Goal: Information Seeking & Learning: Learn about a topic

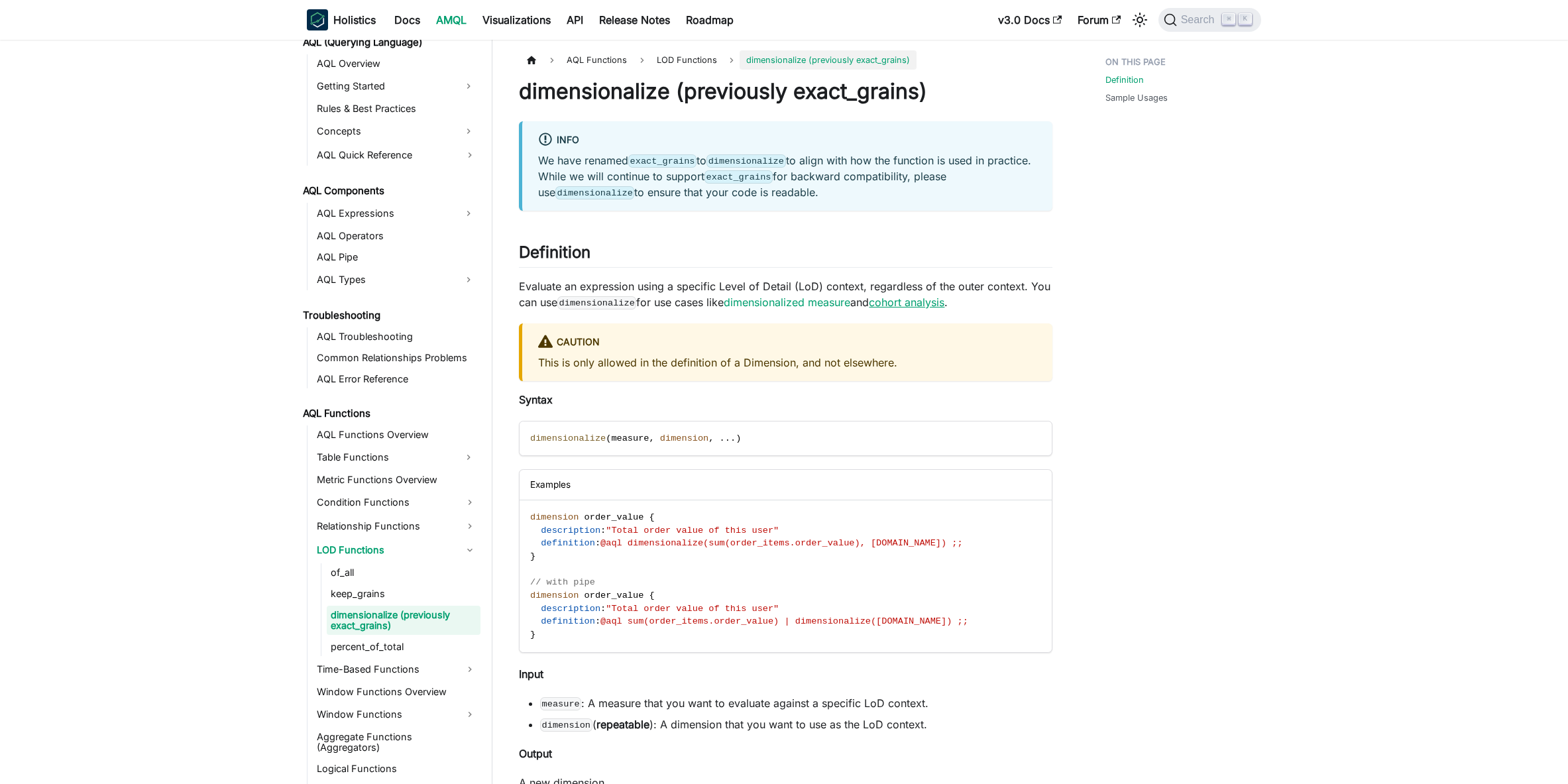
click at [919, 301] on link "cohort analysis" at bounding box center [906, 302] width 76 height 13
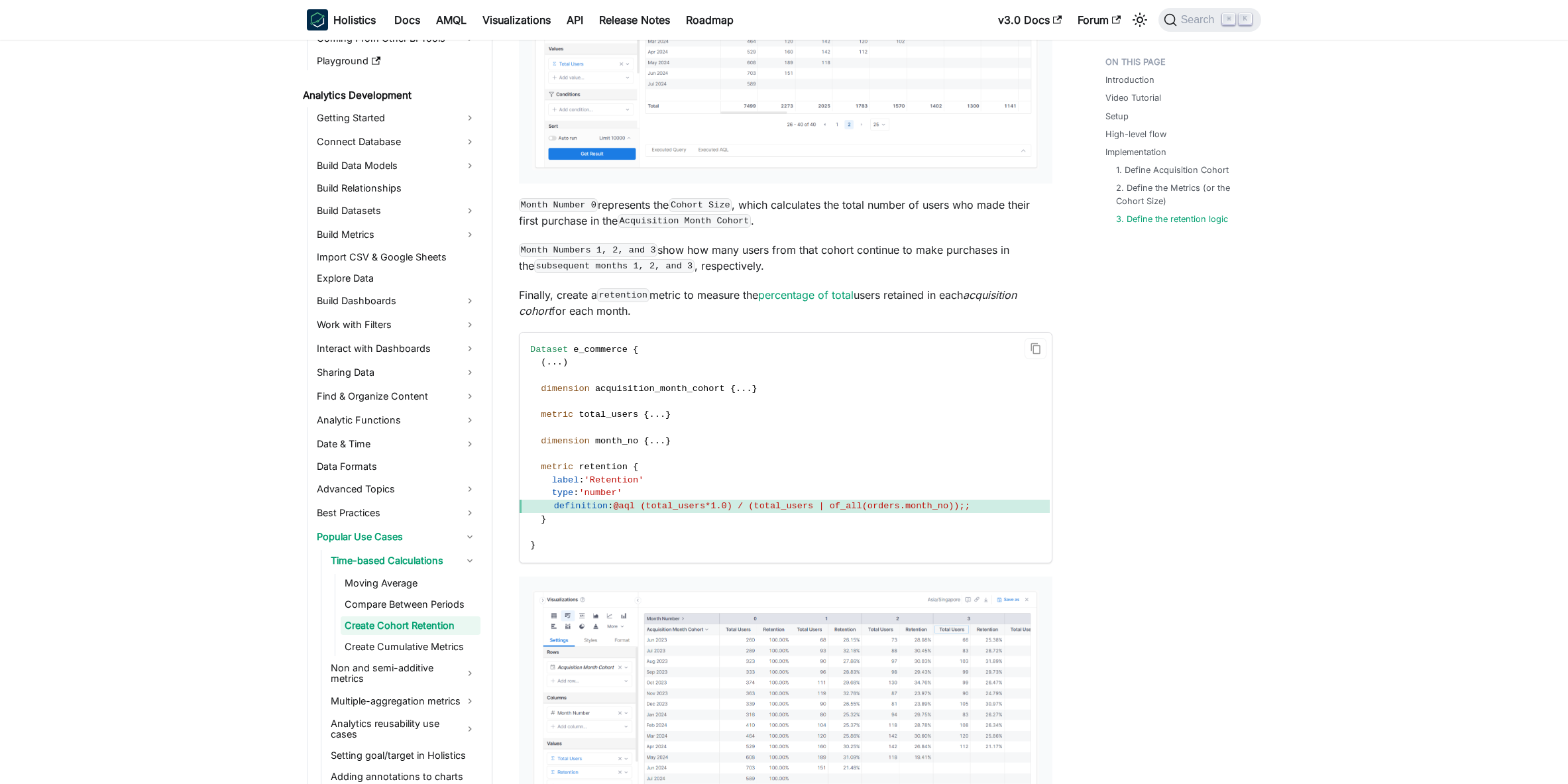
scroll to position [4424, 0]
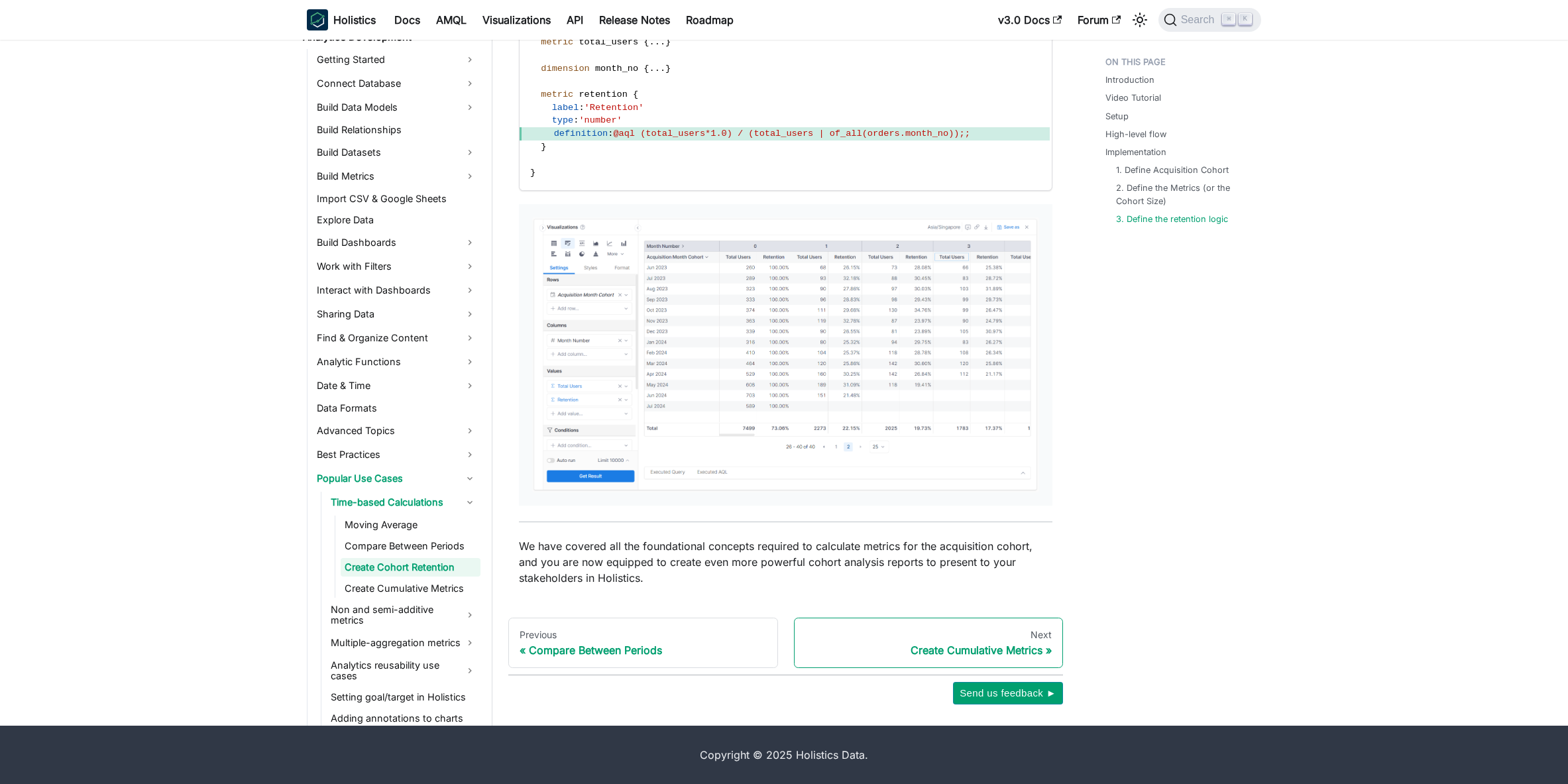
click at [925, 658] on link "Next Create Cumulative Metrics" at bounding box center [928, 643] width 269 height 51
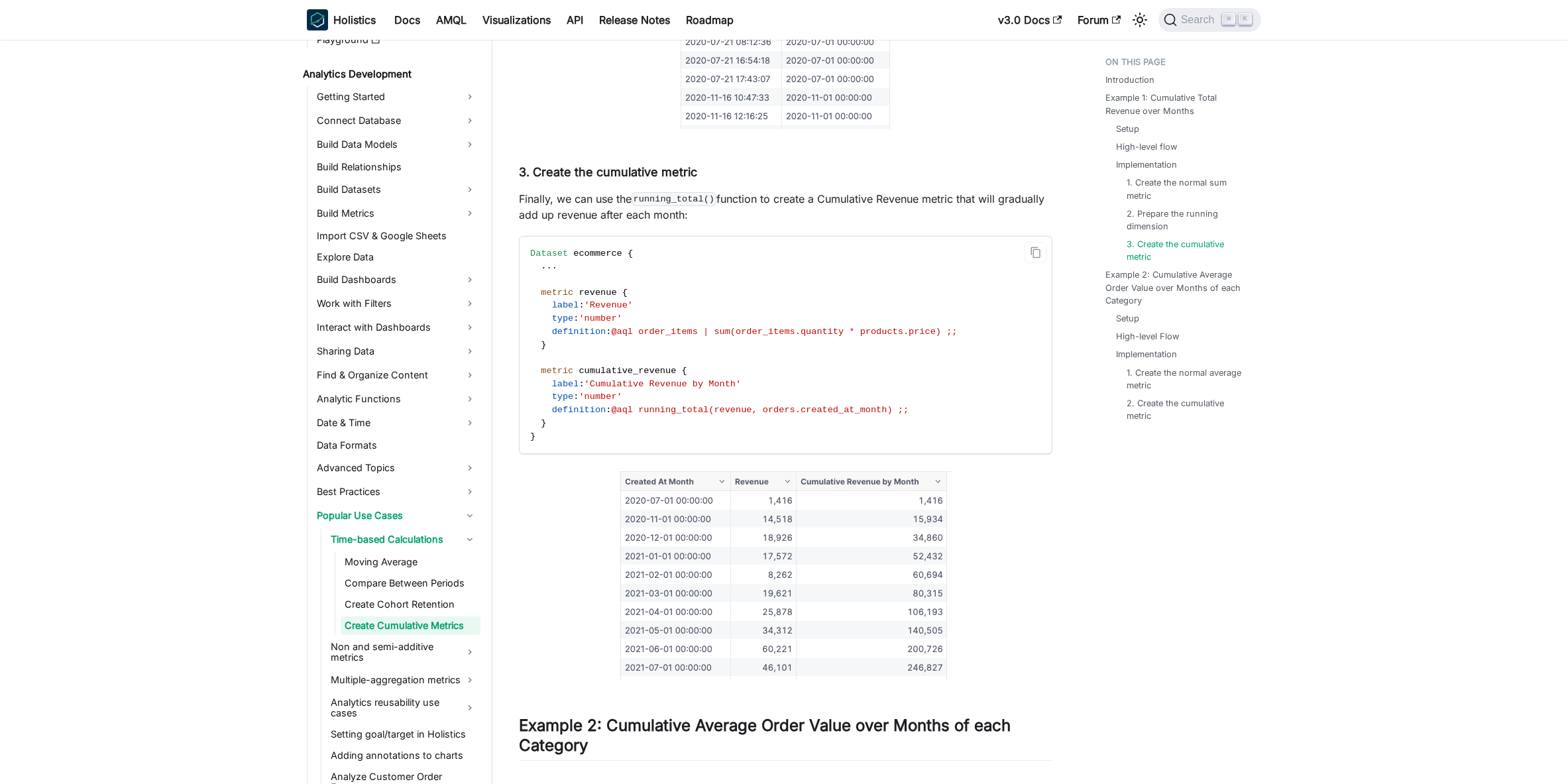
scroll to position [2364, 0]
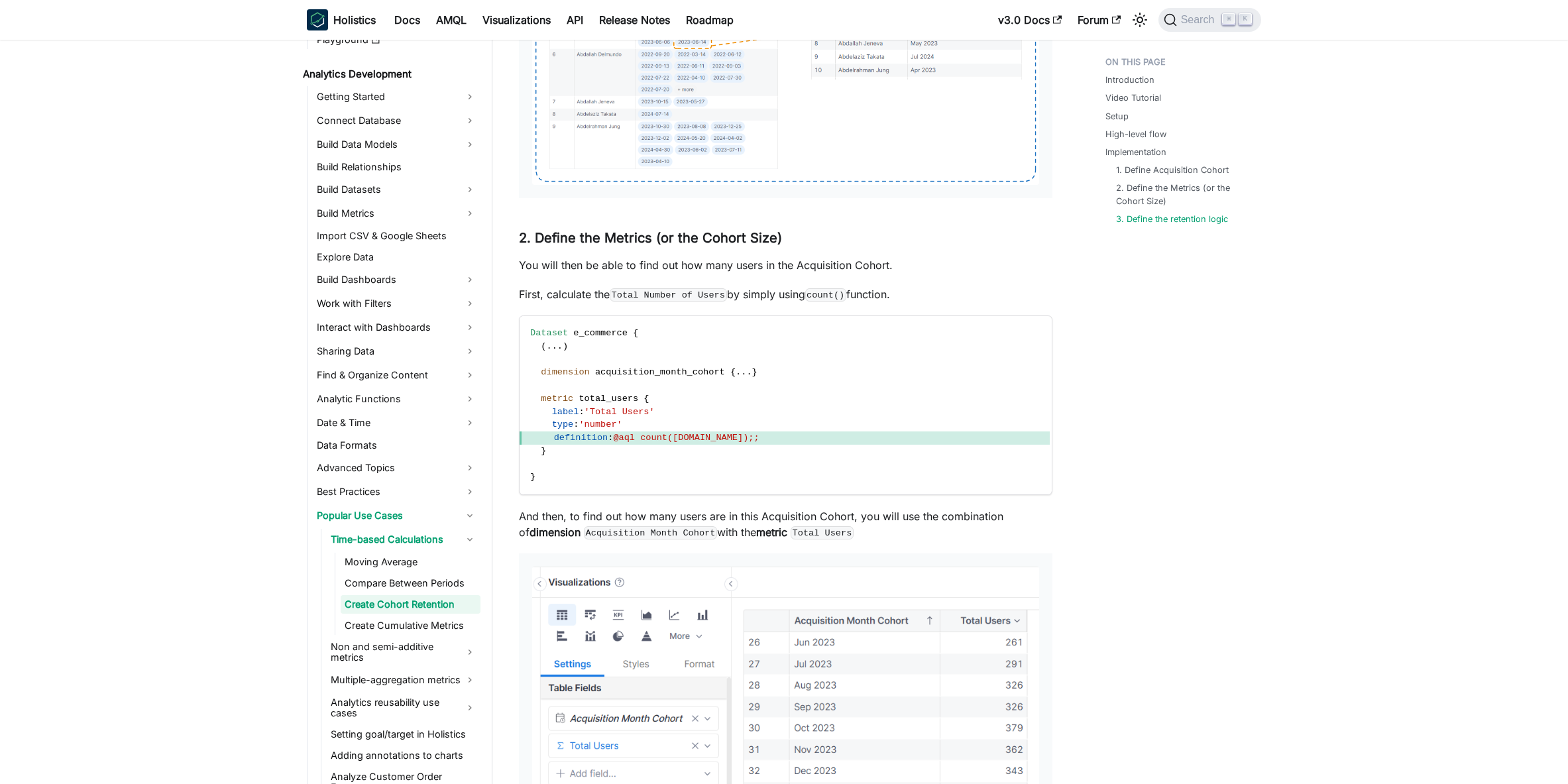
scroll to position [3138, 0]
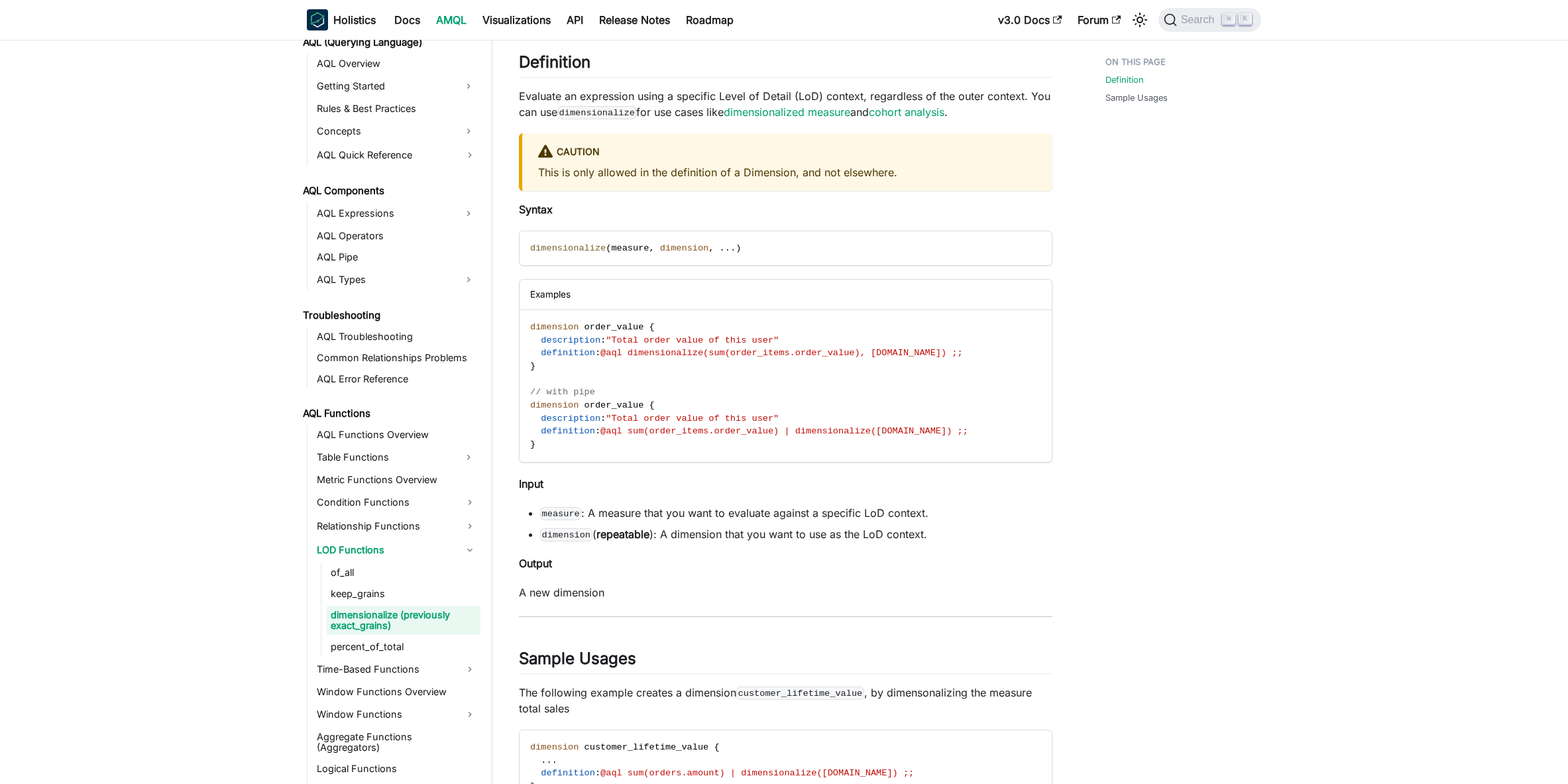
scroll to position [204, 0]
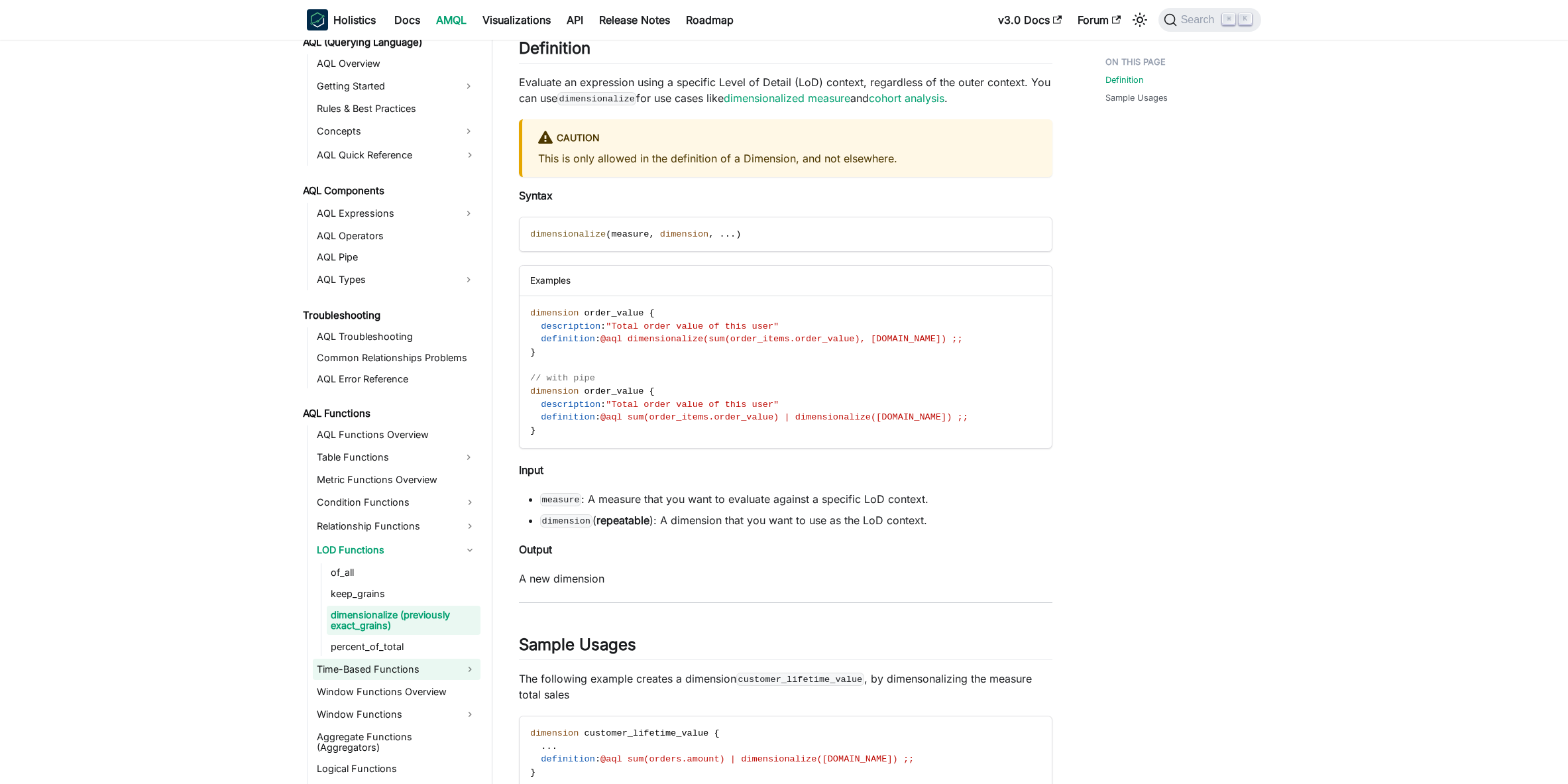
click at [407, 669] on link "Time-Based Functions" at bounding box center [396, 669] width 167 height 21
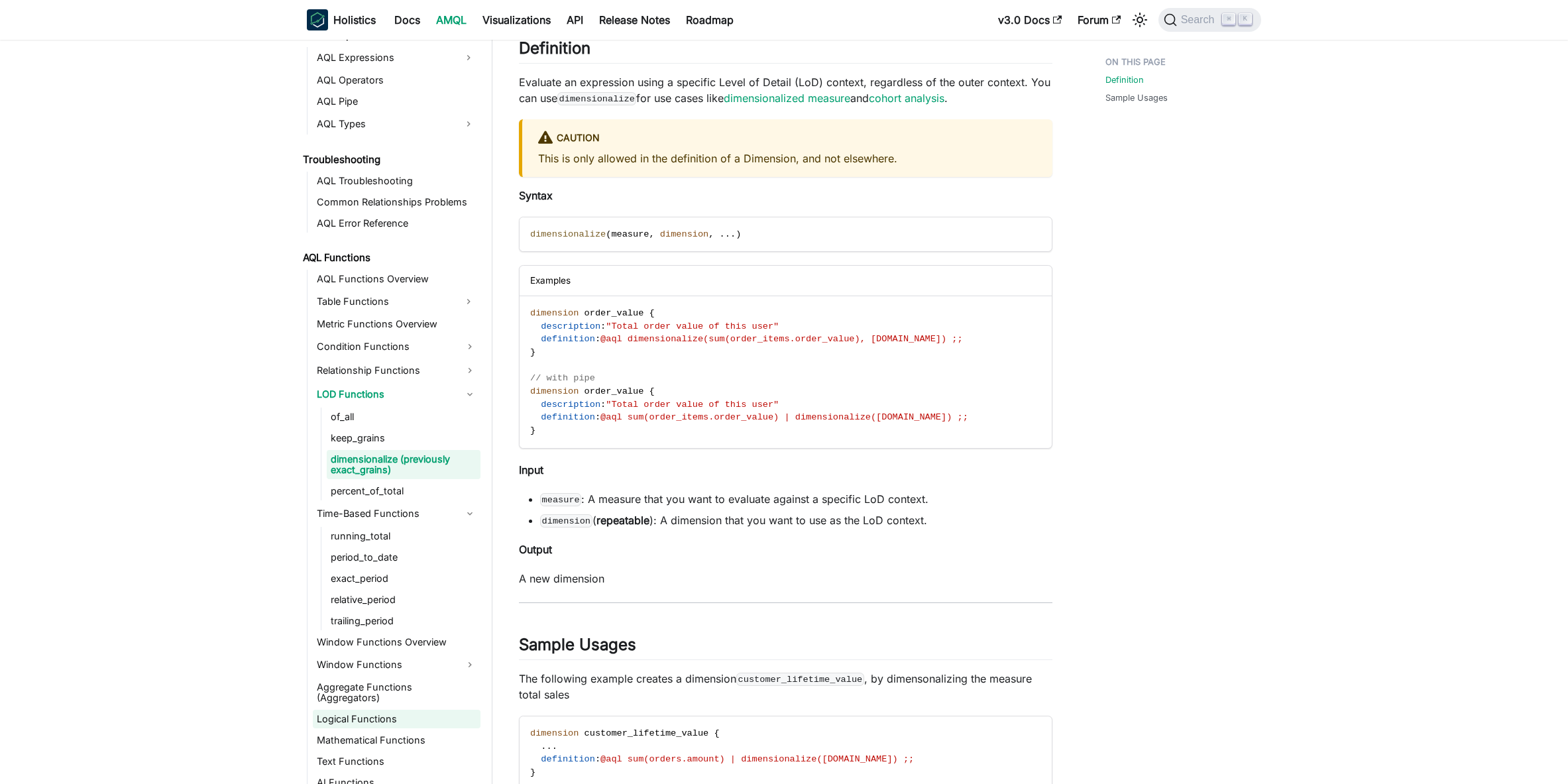
scroll to position [800, 0]
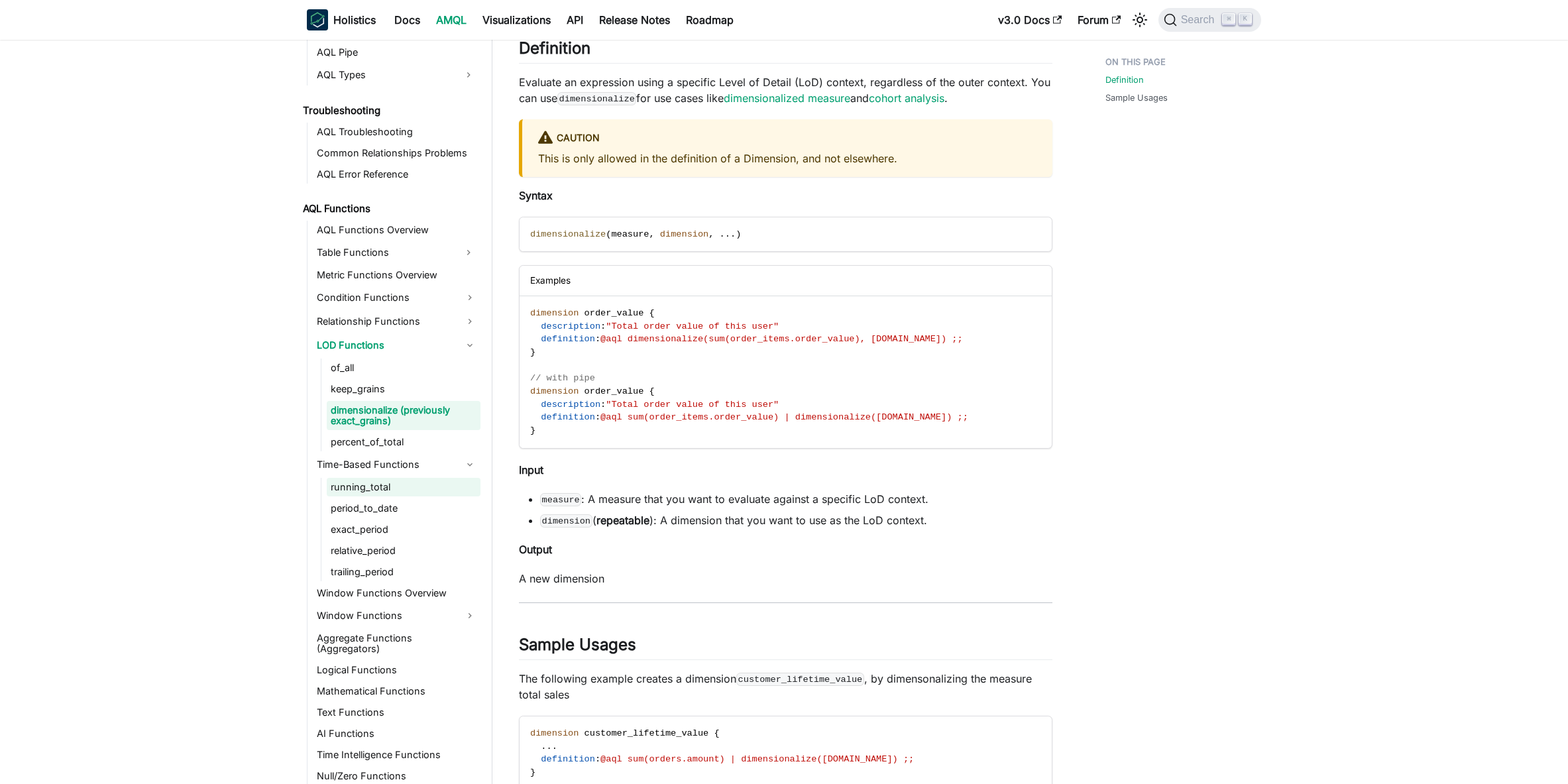
click at [394, 494] on link "running_total" at bounding box center [403, 488] width 154 height 19
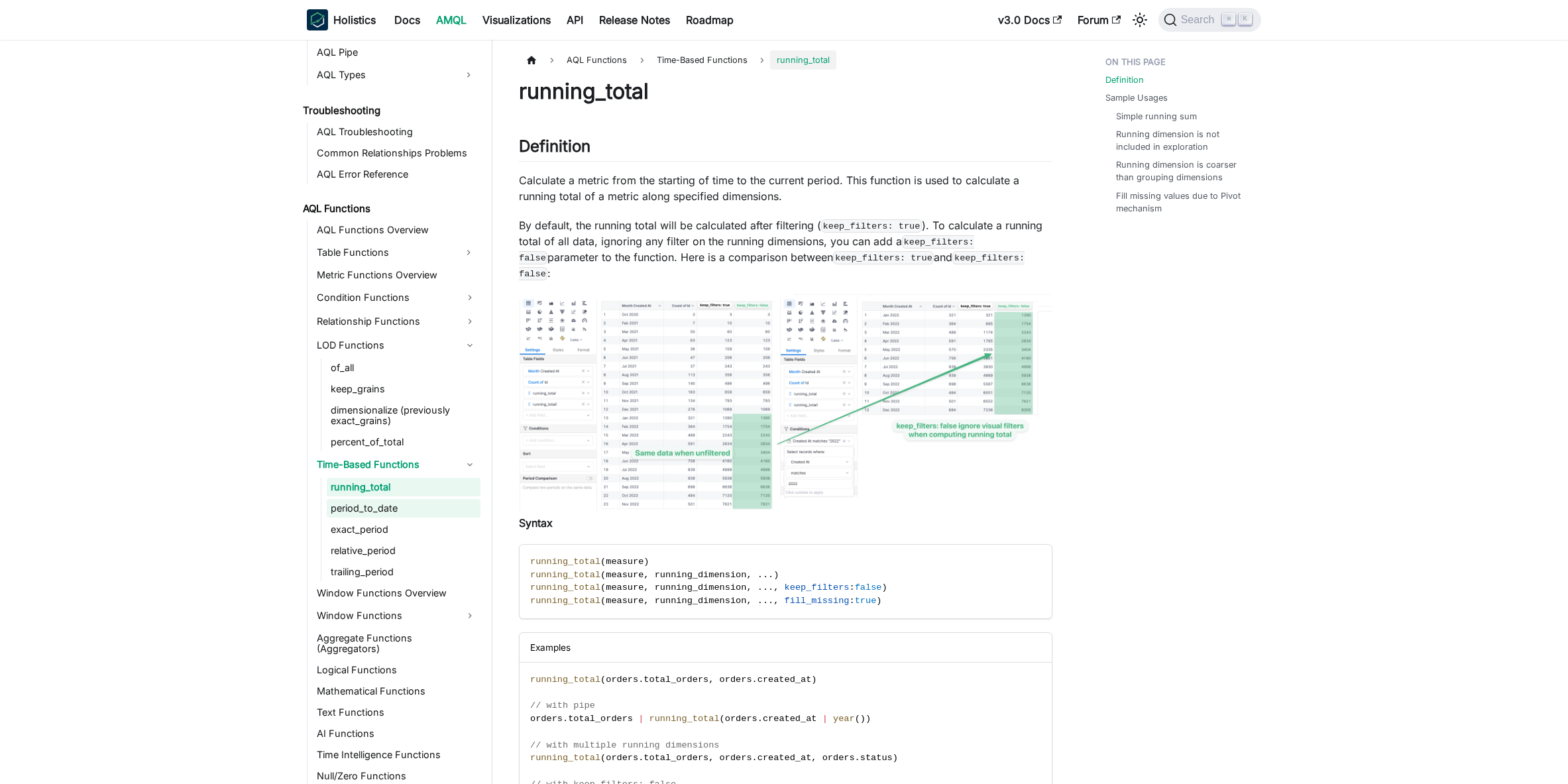
click at [394, 505] on link "period_to_date" at bounding box center [403, 509] width 154 height 19
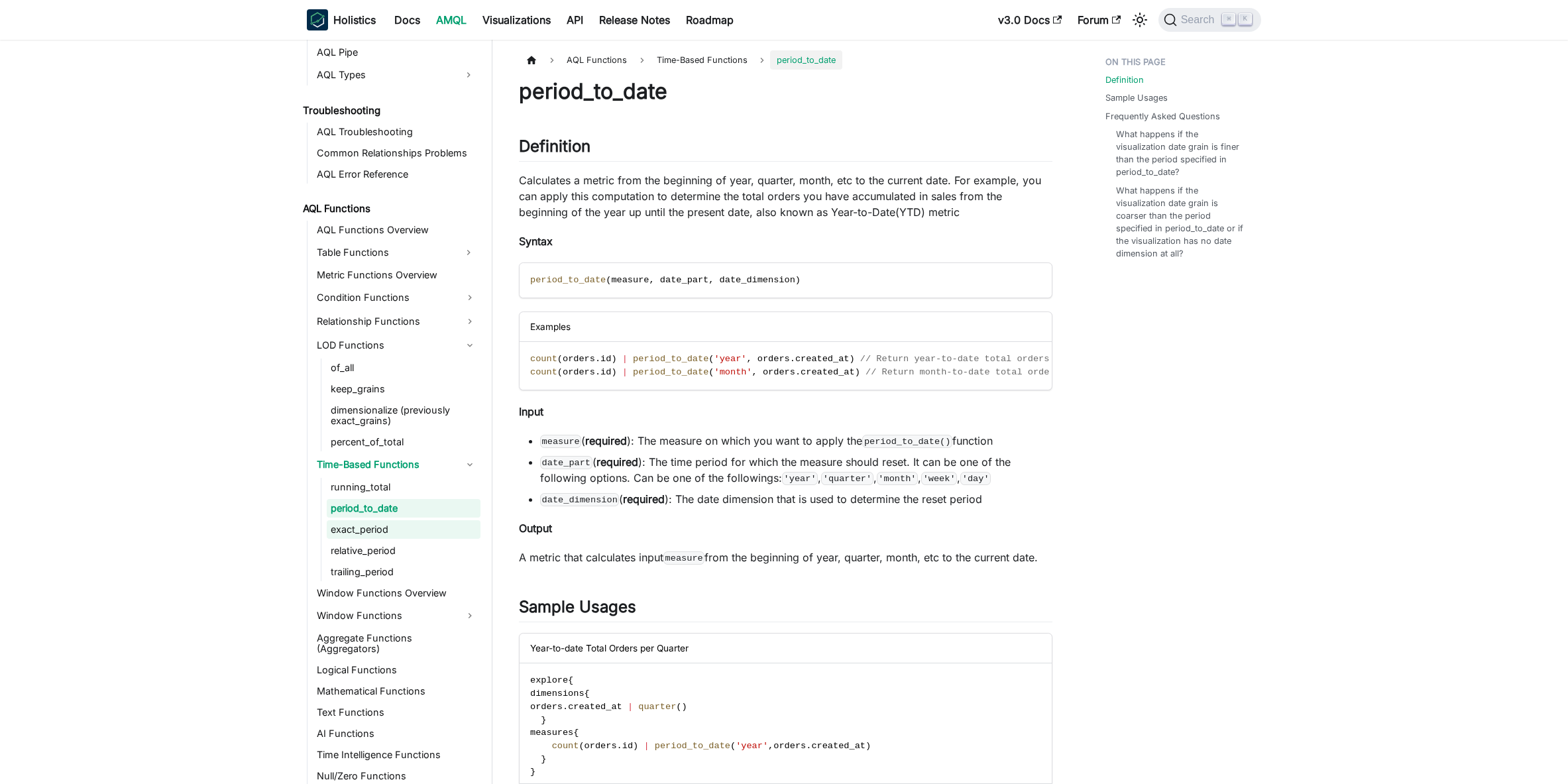
click at [394, 528] on link "exact_period" at bounding box center [403, 530] width 154 height 19
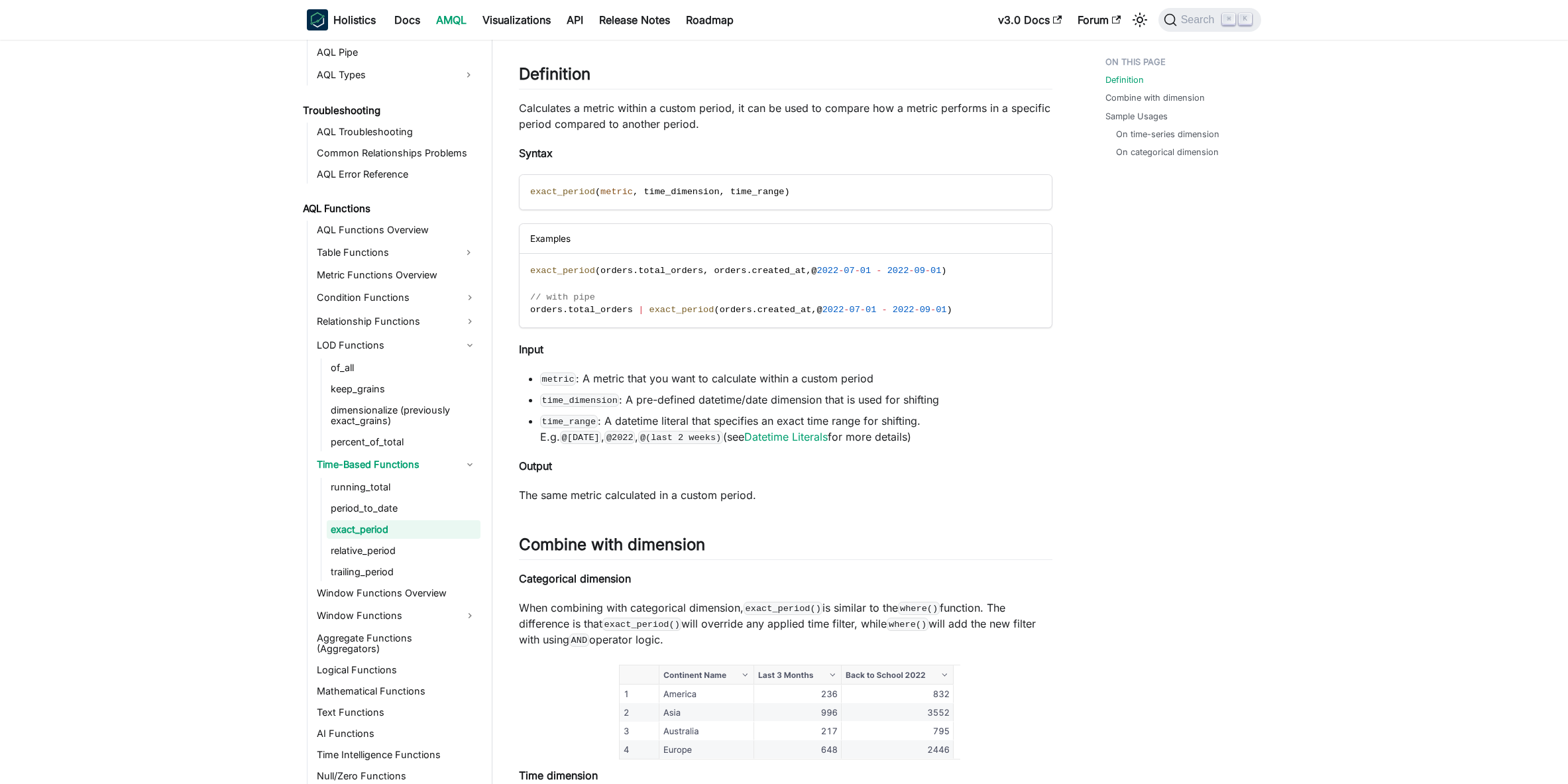
scroll to position [219, 0]
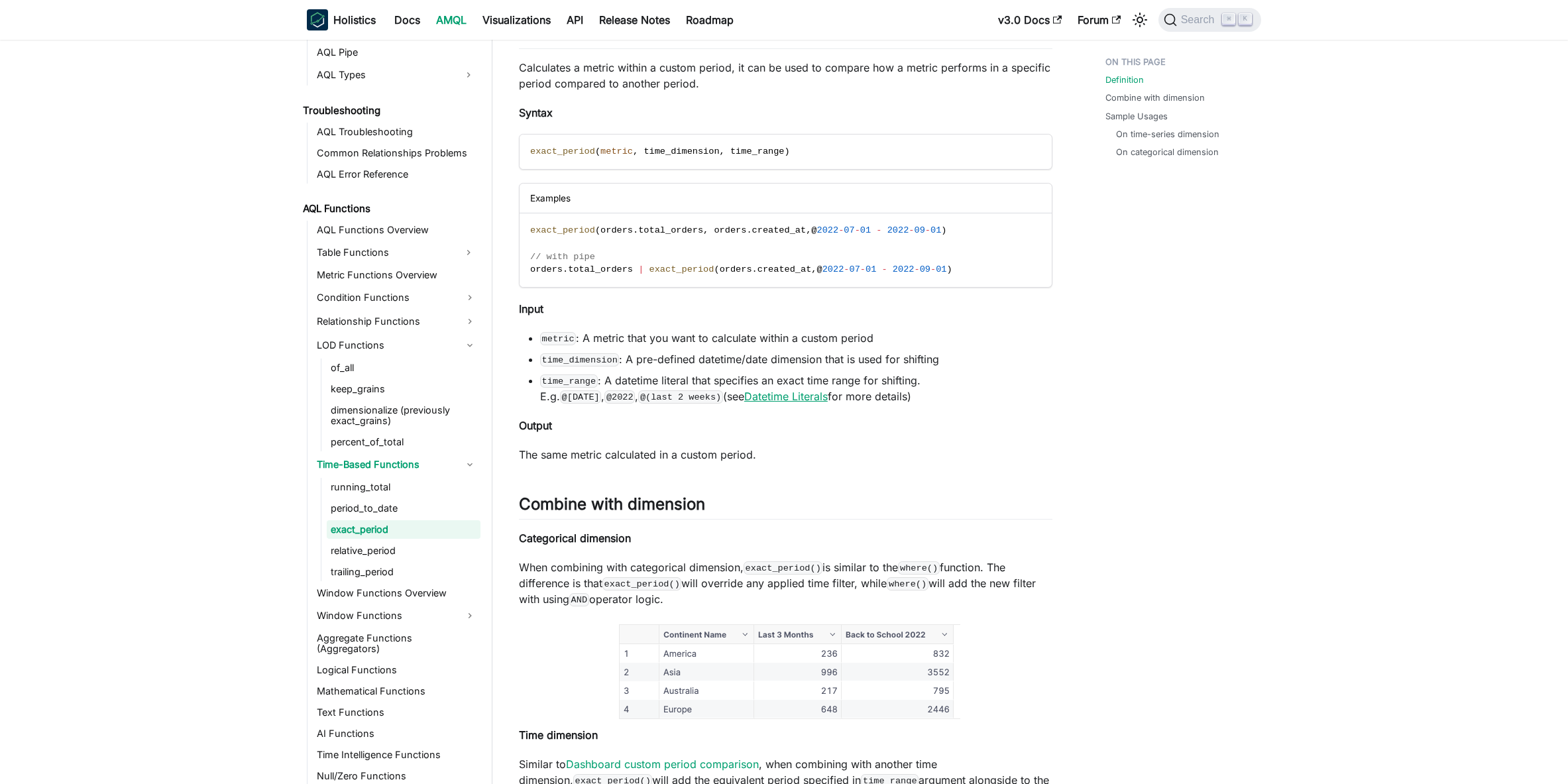
click at [744, 396] on link "Datetime Literals" at bounding box center [785, 397] width 83 height 13
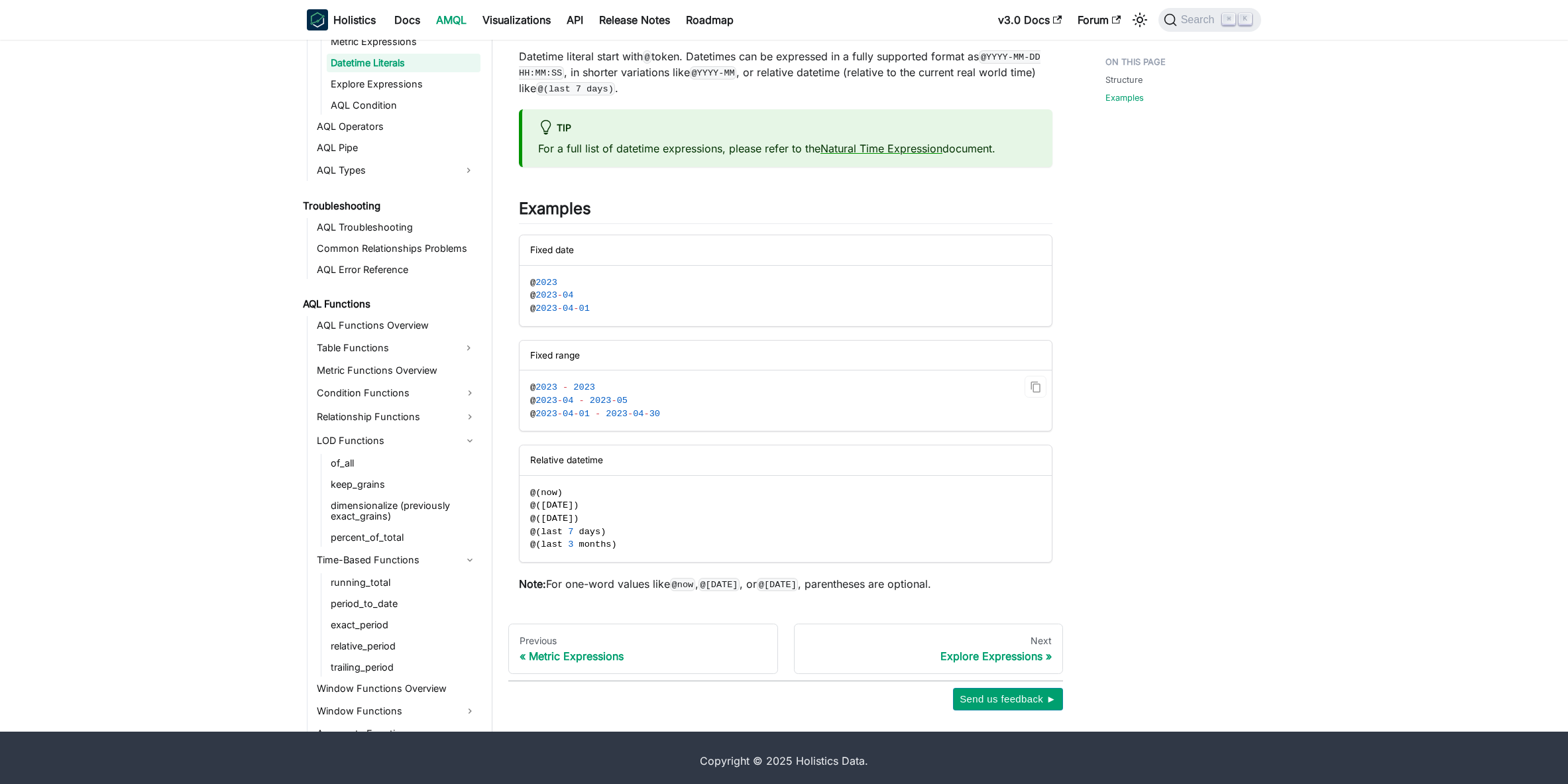
scroll to position [179, 0]
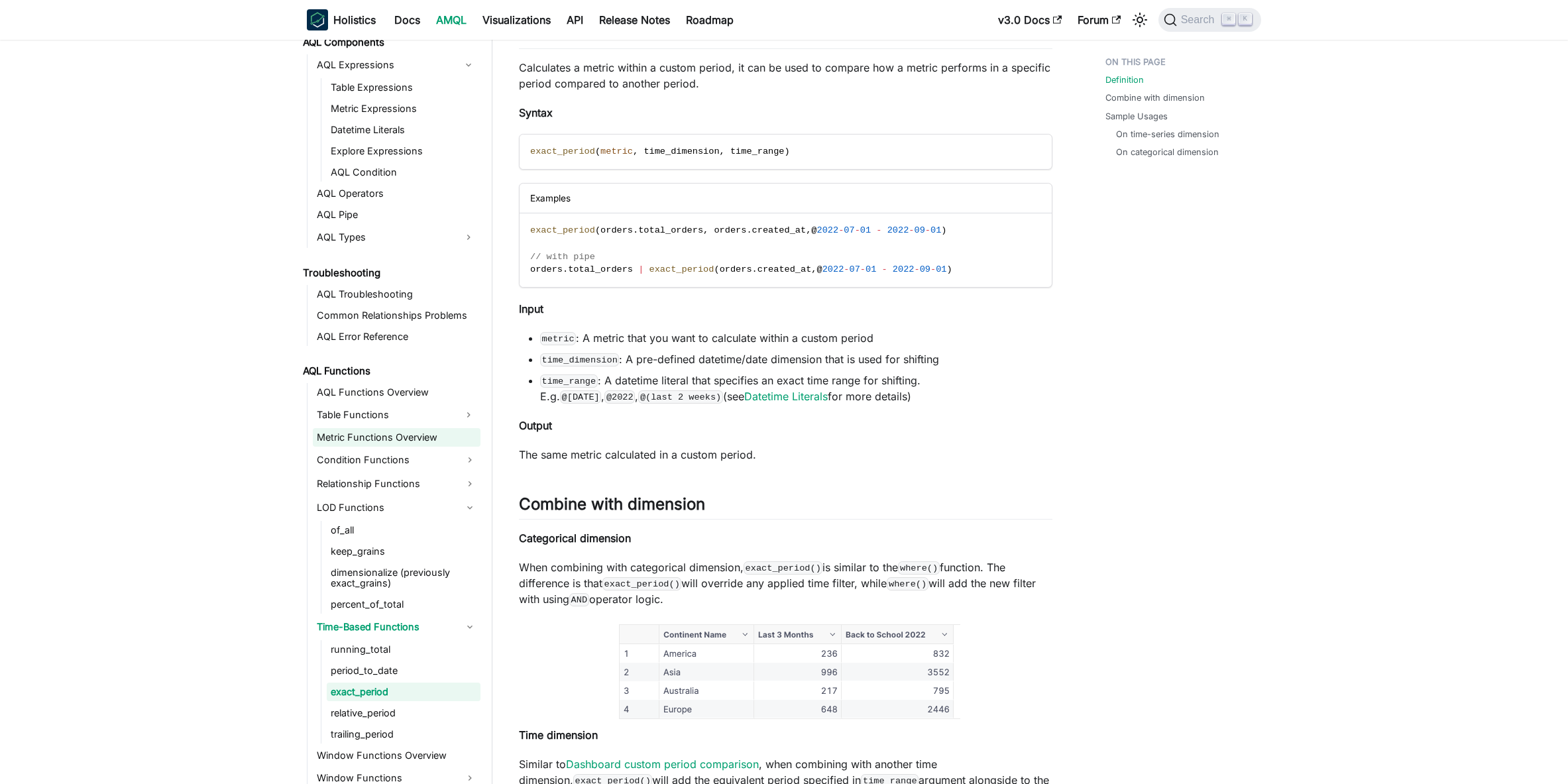
scroll to position [744, 0]
click at [420, 419] on link "Table Functions" at bounding box center [385, 413] width 144 height 21
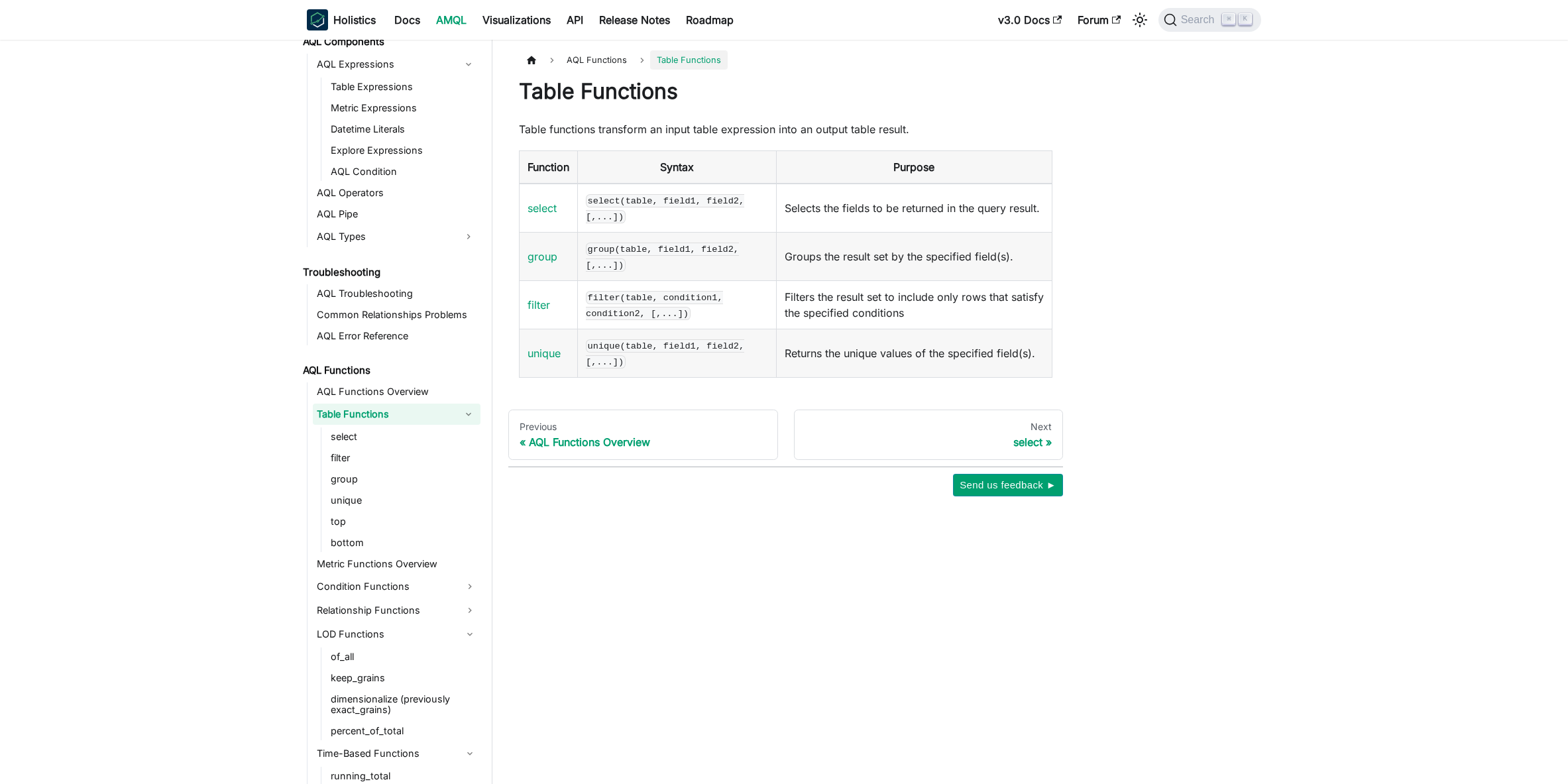
click at [420, 419] on link "Table Functions" at bounding box center [385, 413] width 144 height 21
click at [412, 444] on link "Metric Functions Overview" at bounding box center [396, 437] width 167 height 19
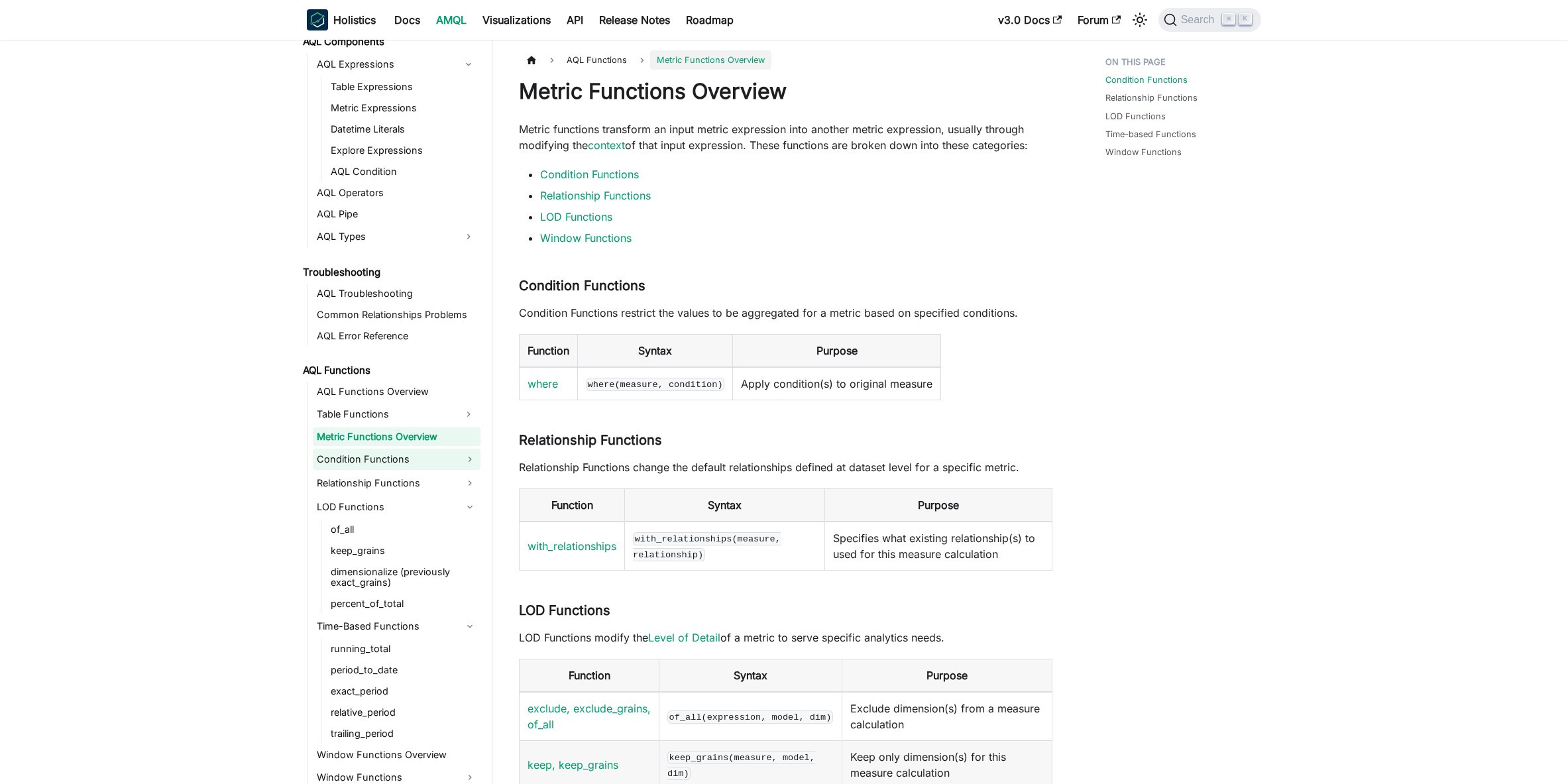
click at [412, 459] on link "Condition Functions" at bounding box center [396, 459] width 167 height 21
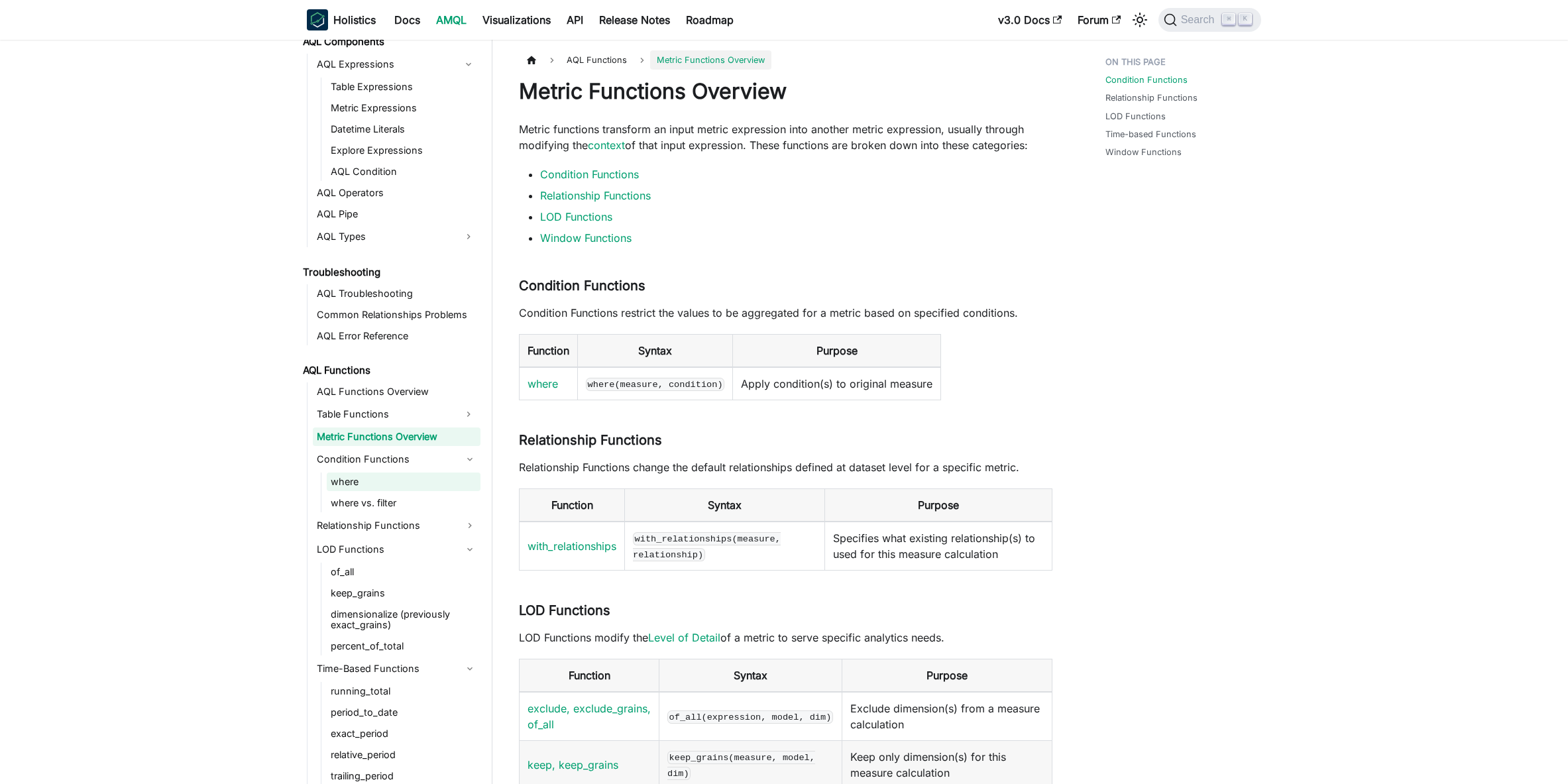
click at [410, 482] on link "where" at bounding box center [403, 482] width 154 height 19
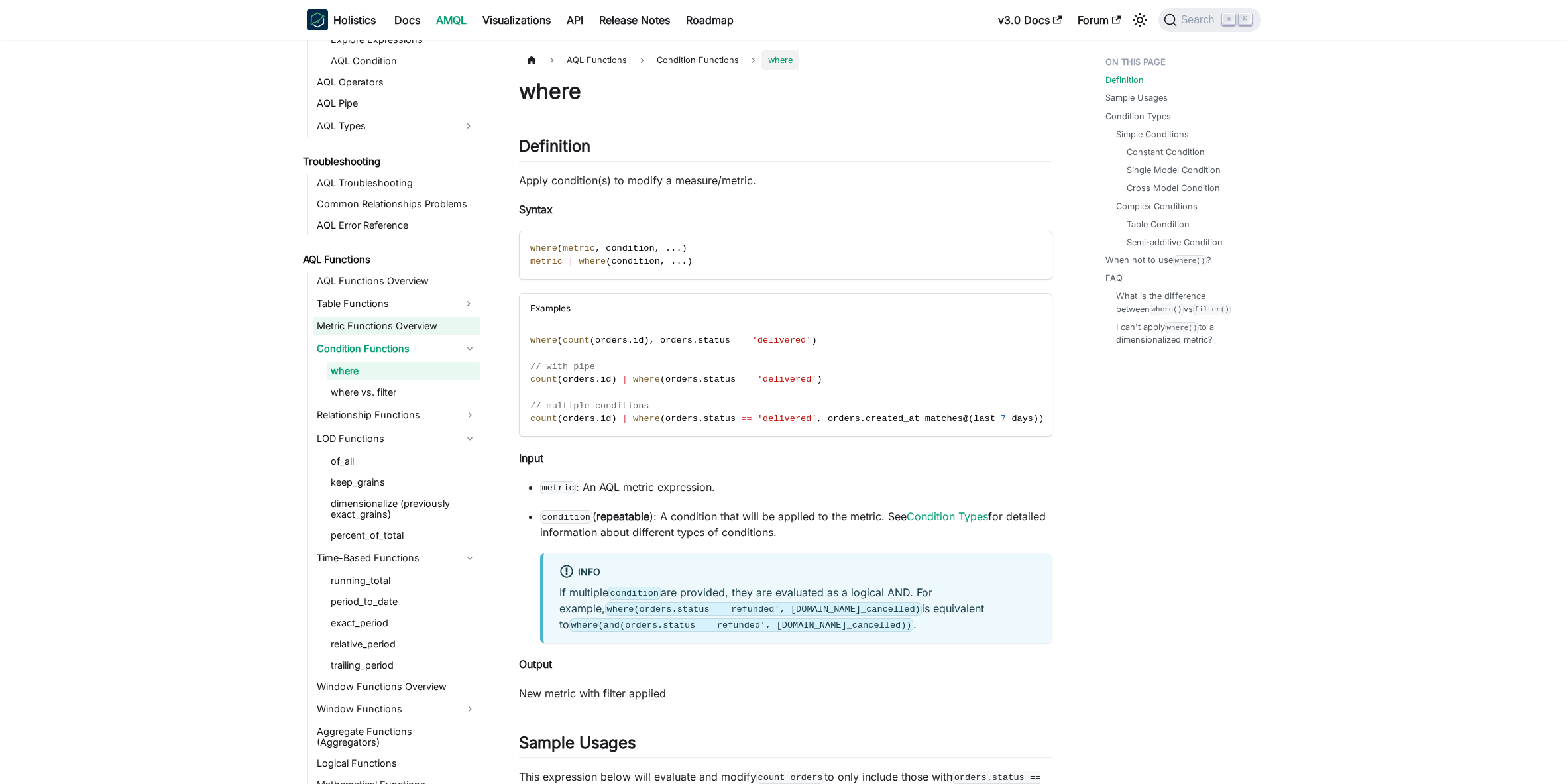
scroll to position [977, 0]
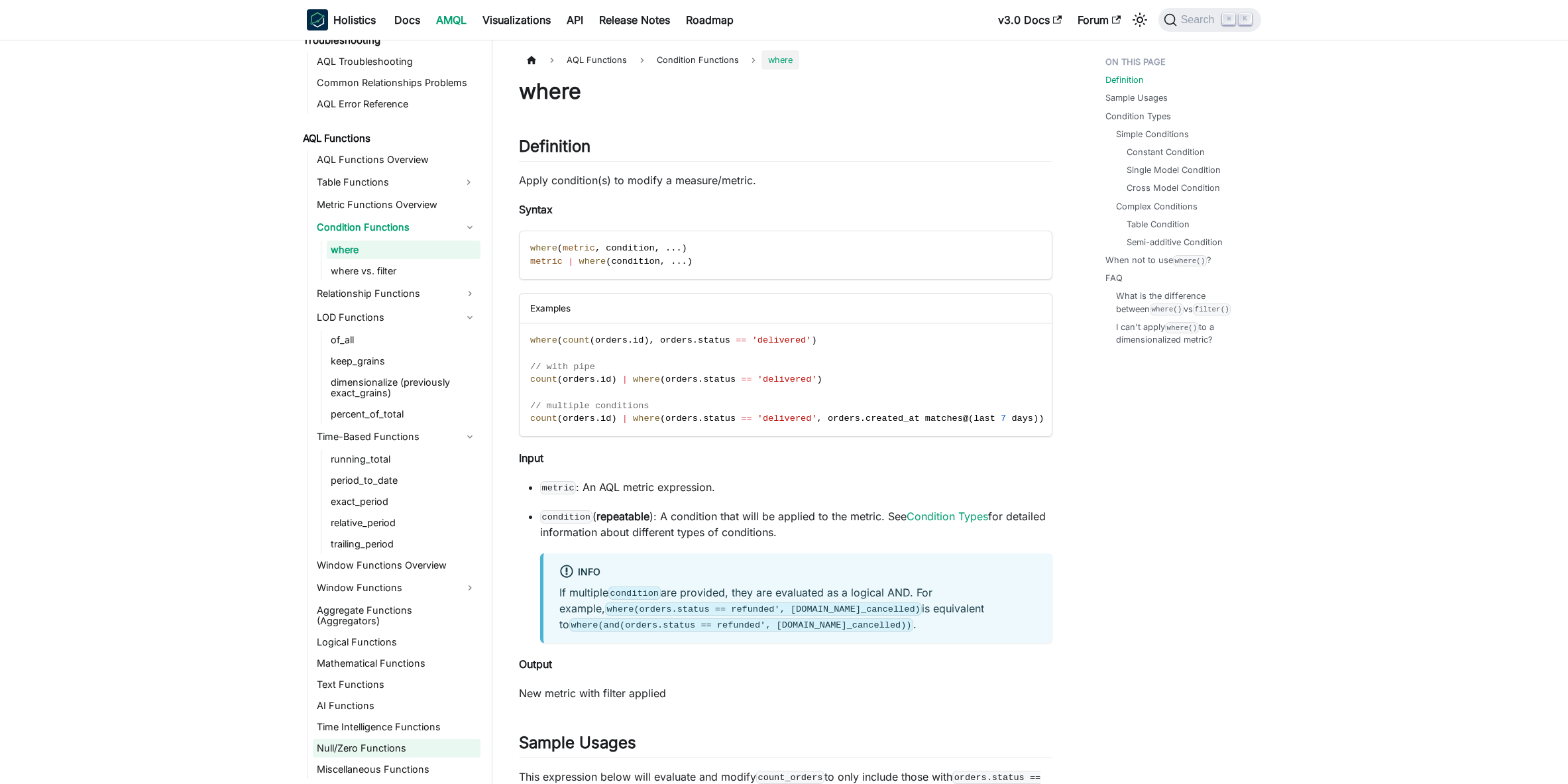
click at [370, 743] on link "Null/Zero Functions" at bounding box center [396, 749] width 167 height 19
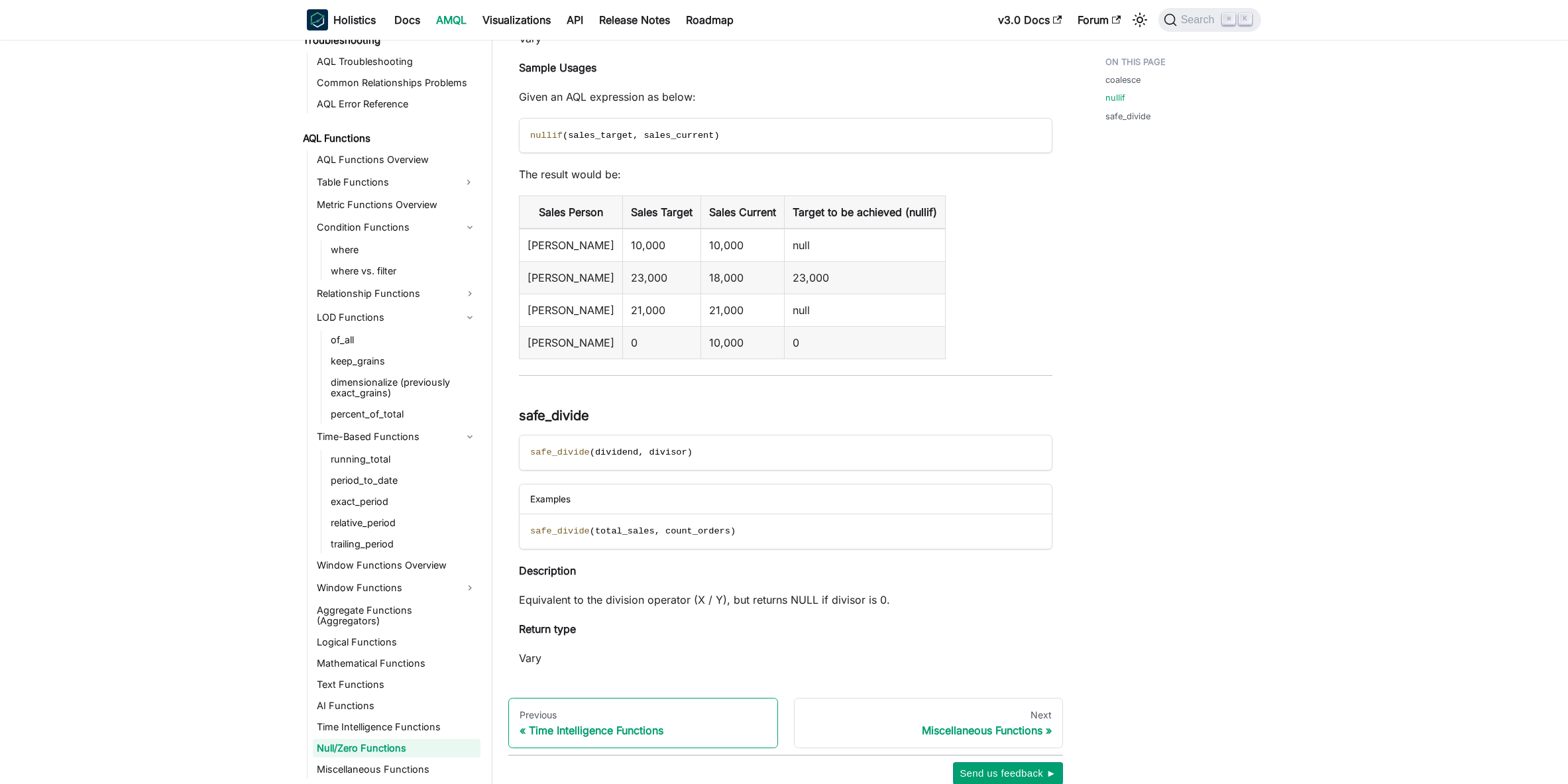
scroll to position [1017, 0]
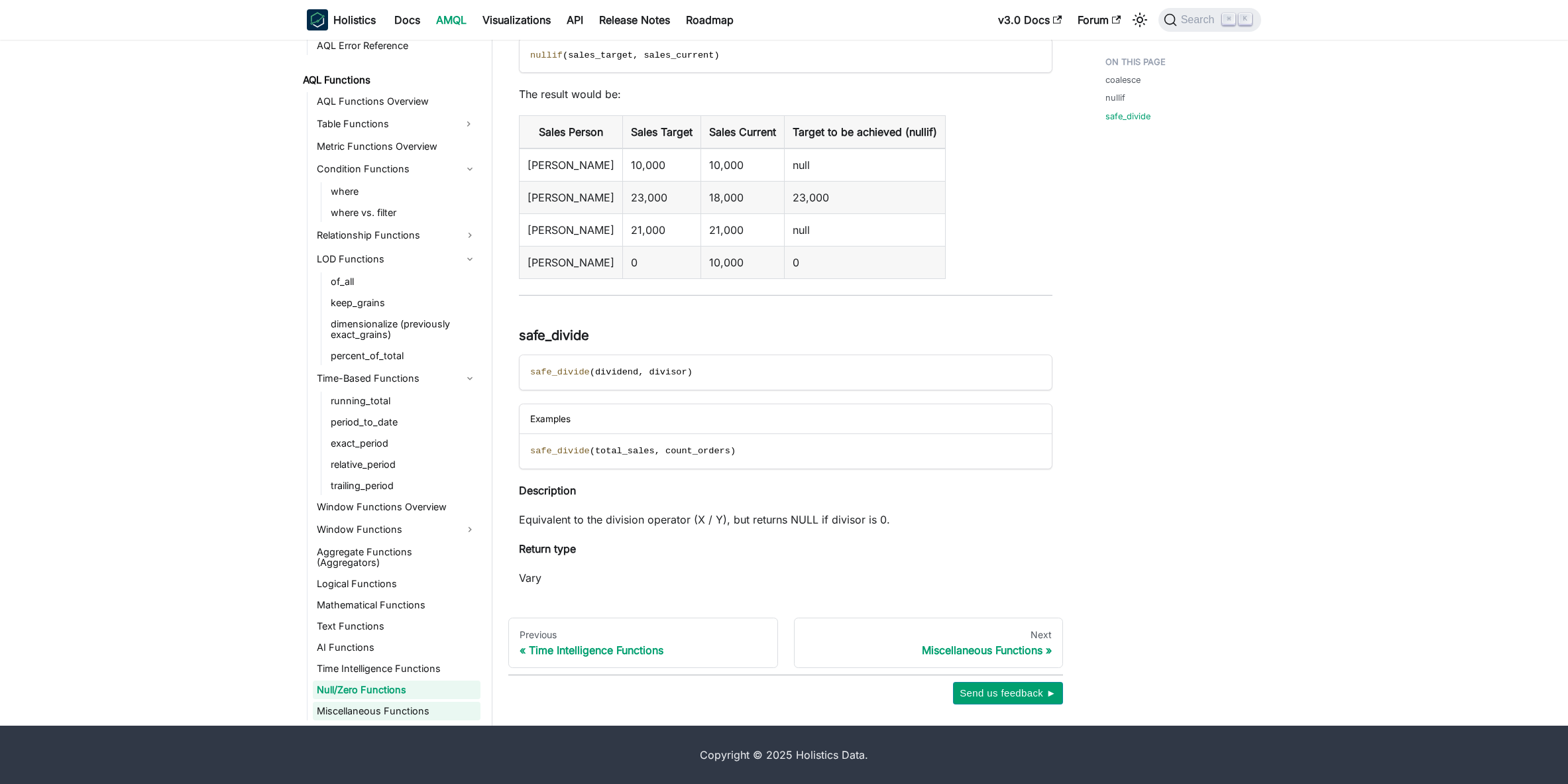
click at [391, 712] on link "Miscellaneous Functions" at bounding box center [396, 712] width 167 height 19
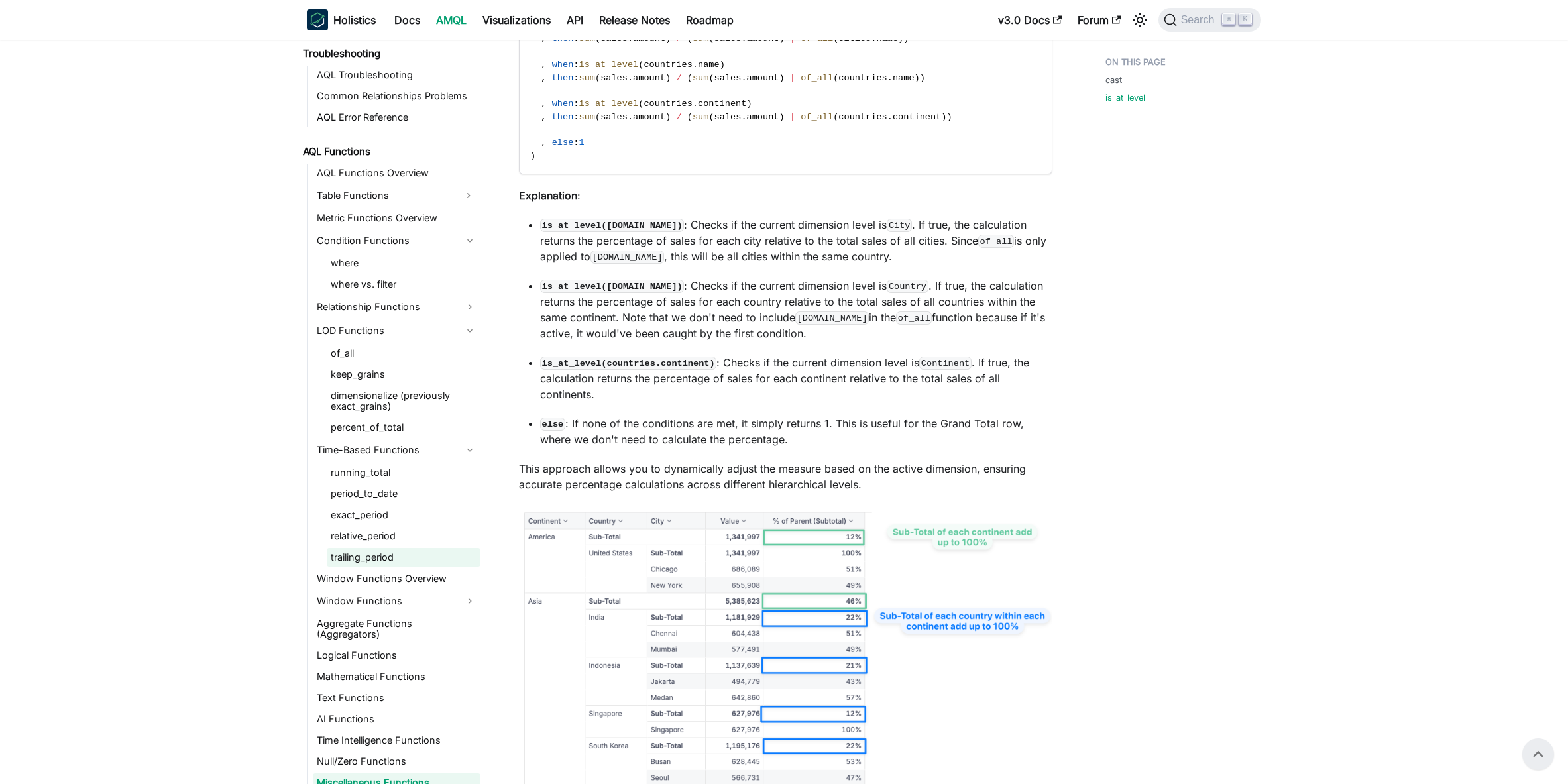
scroll to position [977, 0]
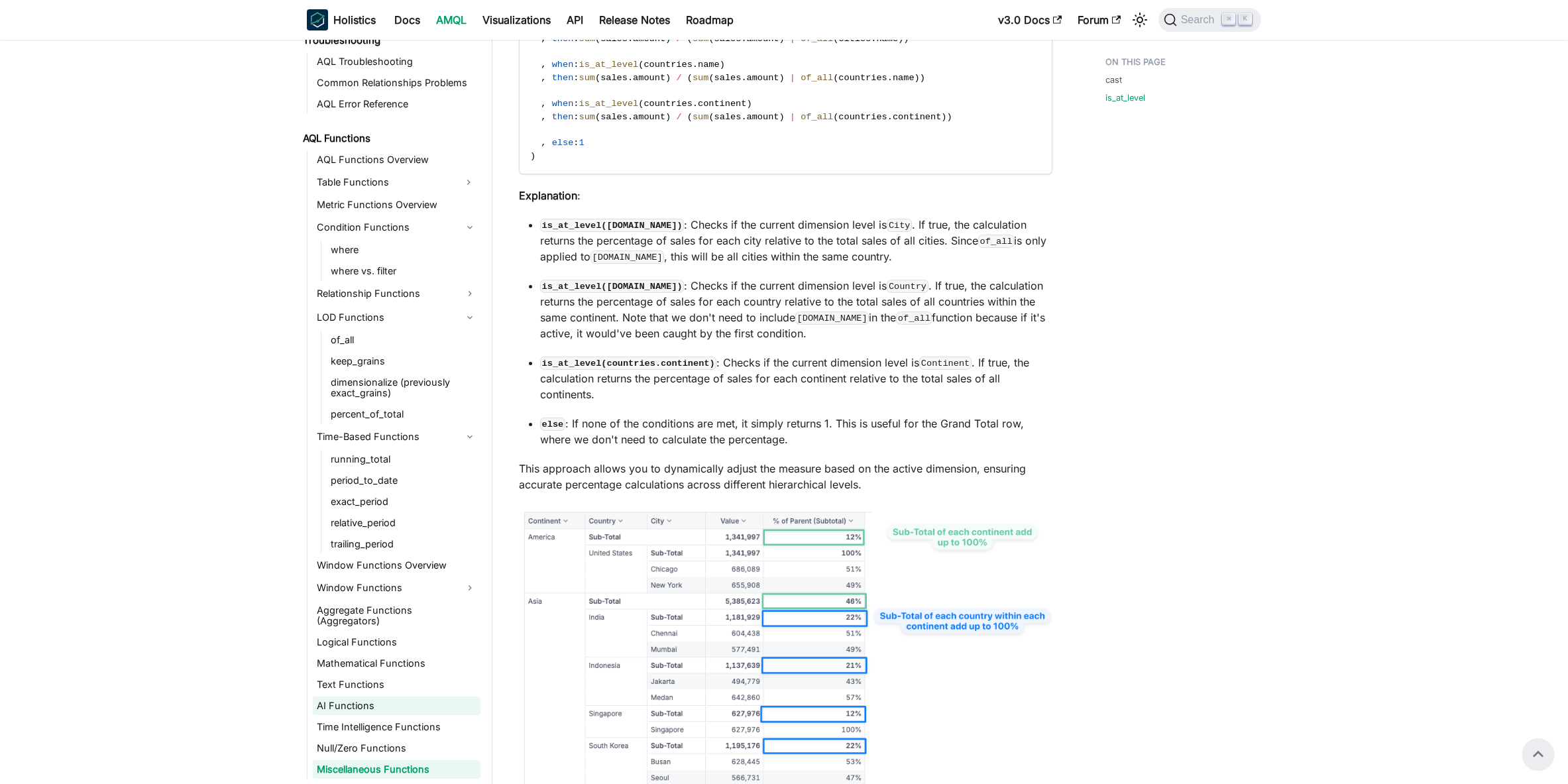
click at [381, 706] on link "AI Functions" at bounding box center [396, 706] width 167 height 19
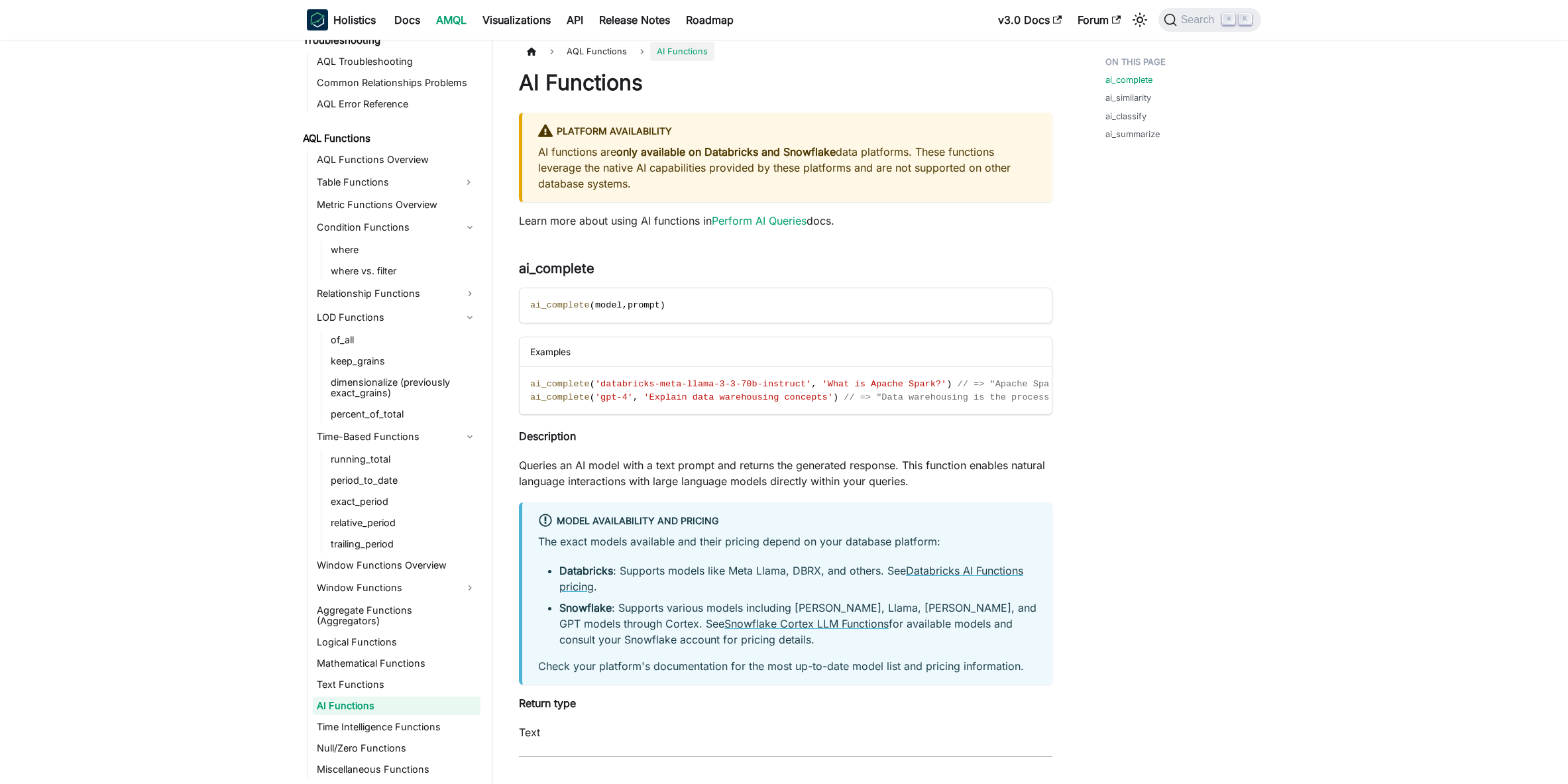
scroll to position [19, 0]
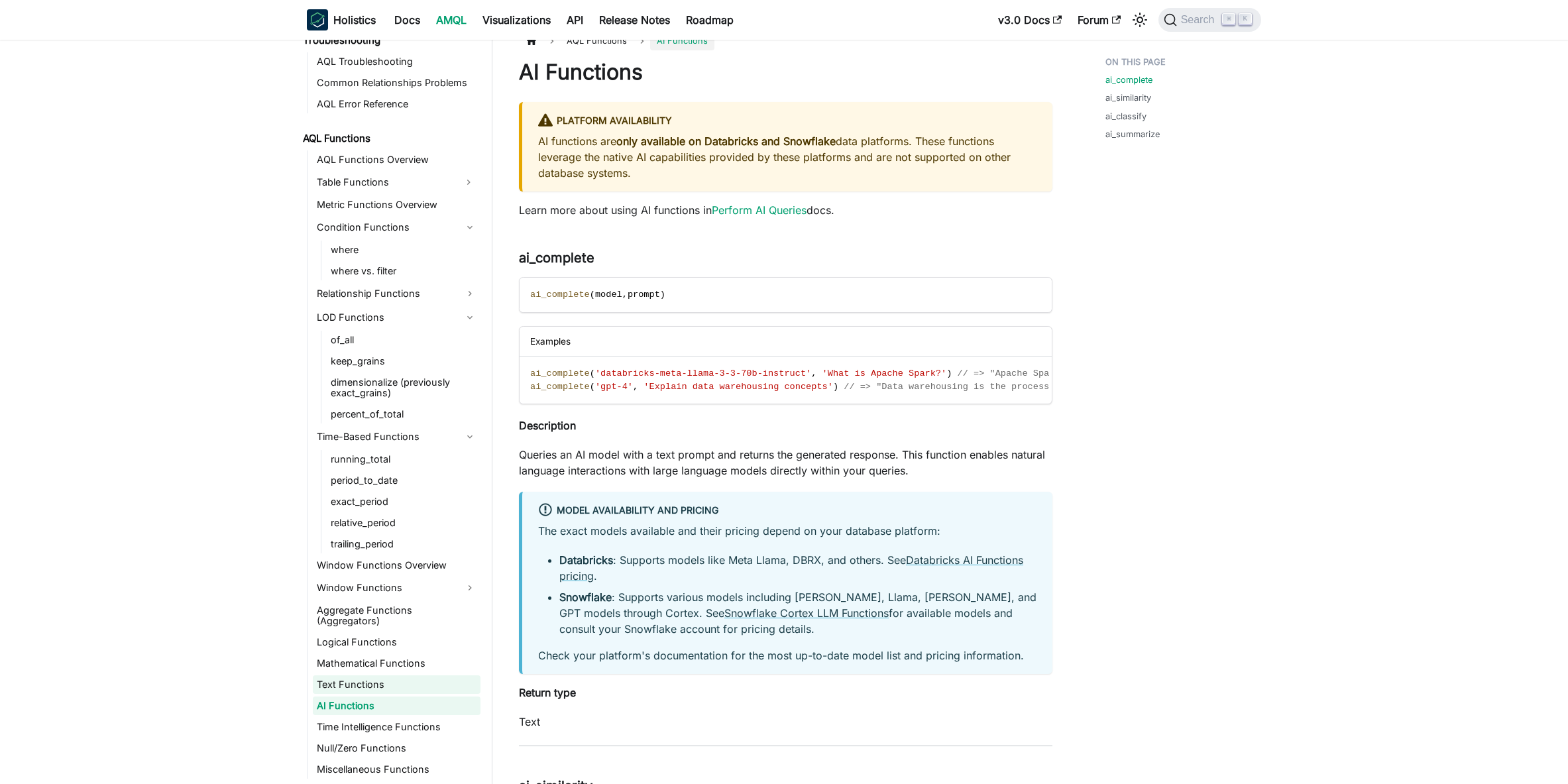
click at [364, 681] on link "Text Functions" at bounding box center [396, 685] width 167 height 19
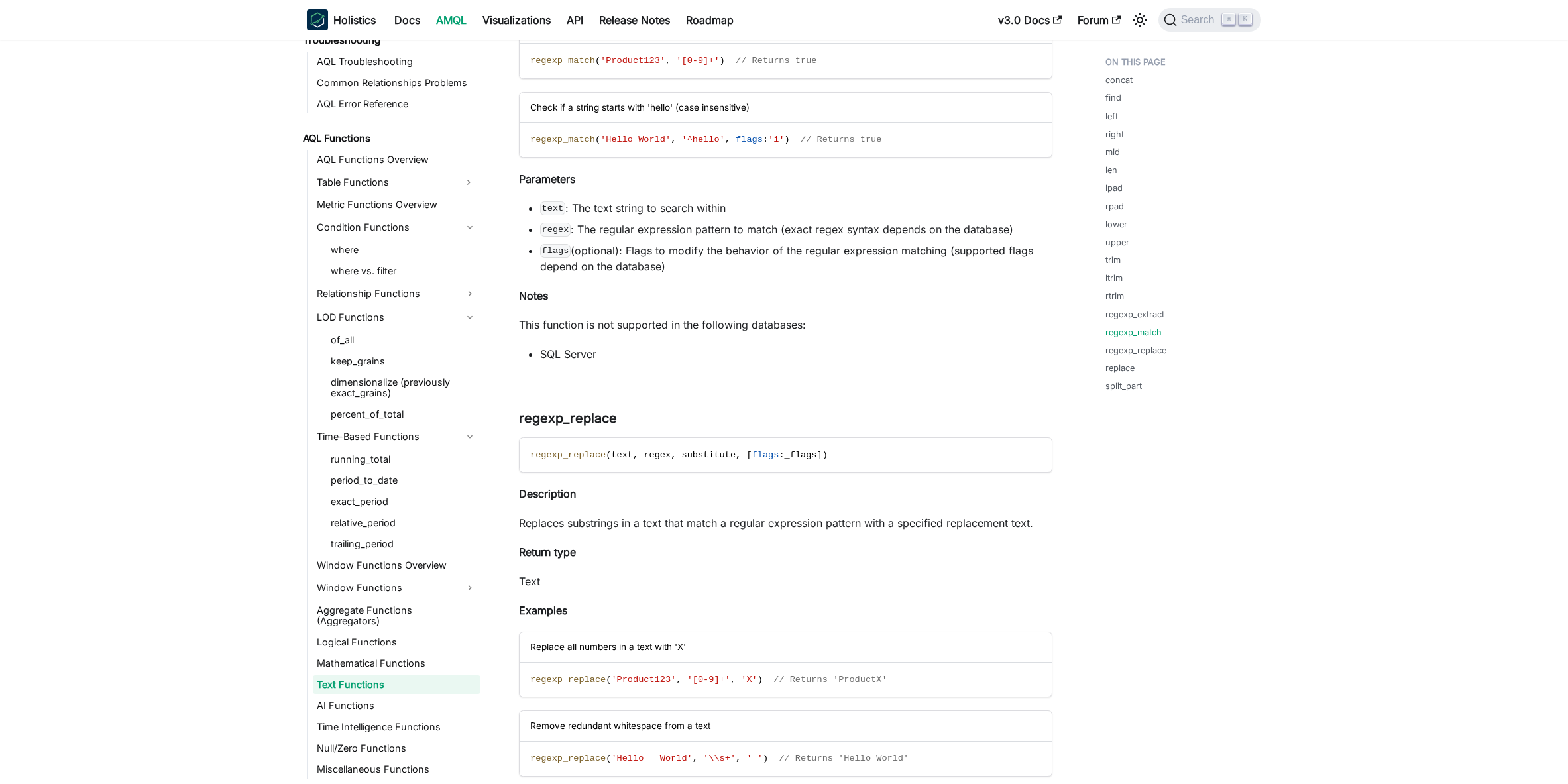
scroll to position [7000, 0]
